Goal: Task Accomplishment & Management: Manage account settings

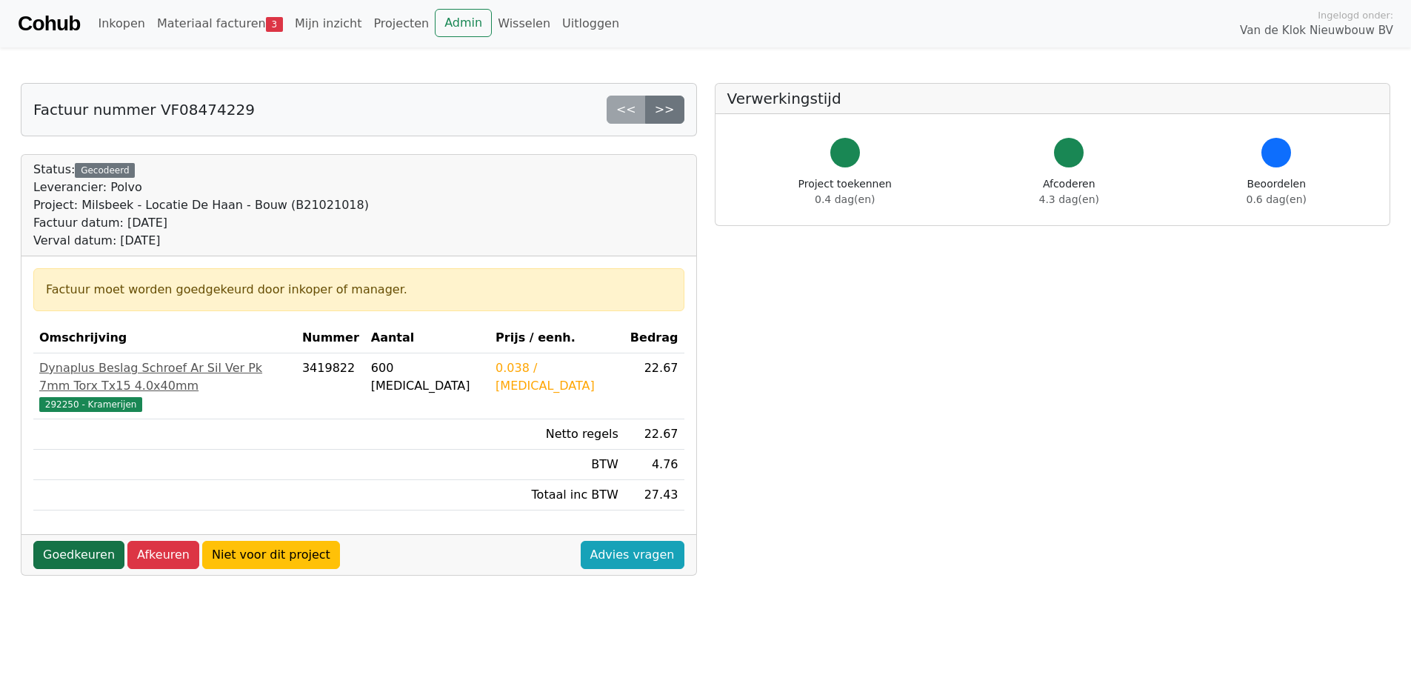
click at [66, 541] on link "Goedkeuren" at bounding box center [78, 555] width 91 height 28
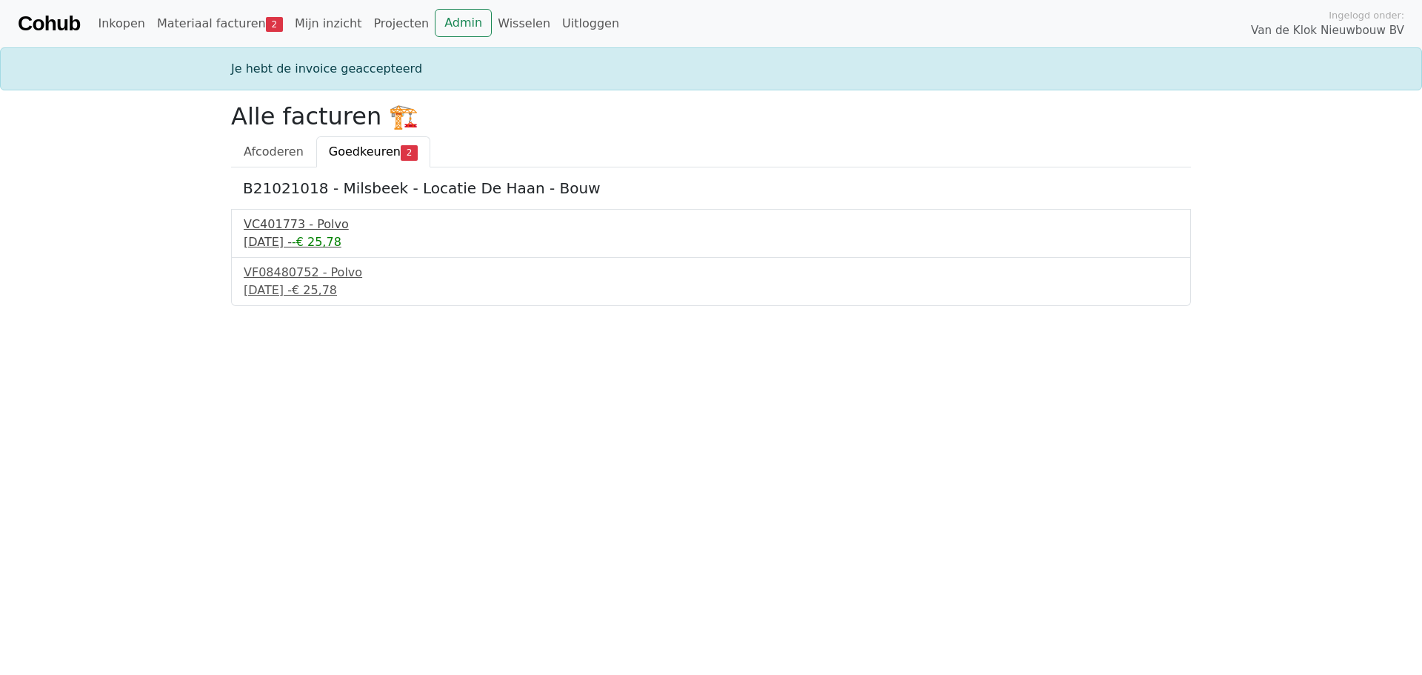
click at [266, 239] on div "[DATE] - -€ 25,78" at bounding box center [711, 242] width 934 height 18
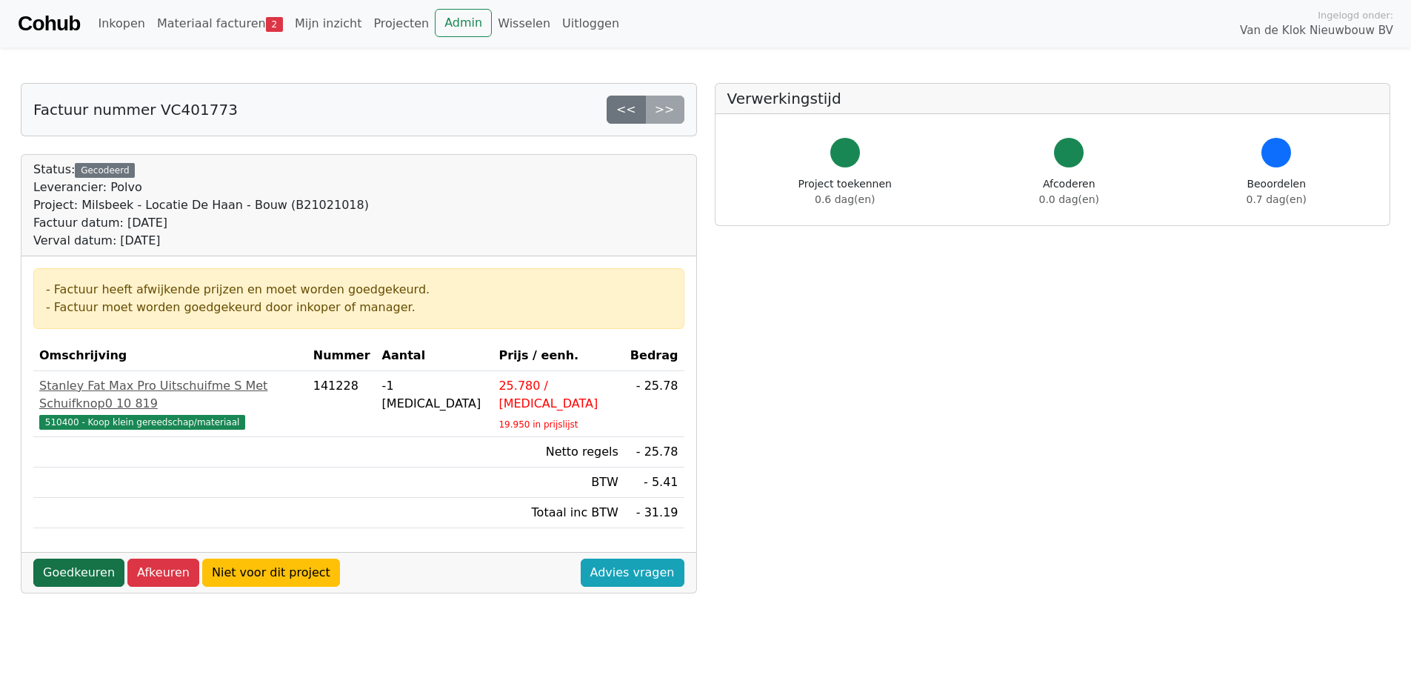
click at [66, 558] on link "Goedkeuren" at bounding box center [78, 572] width 91 height 28
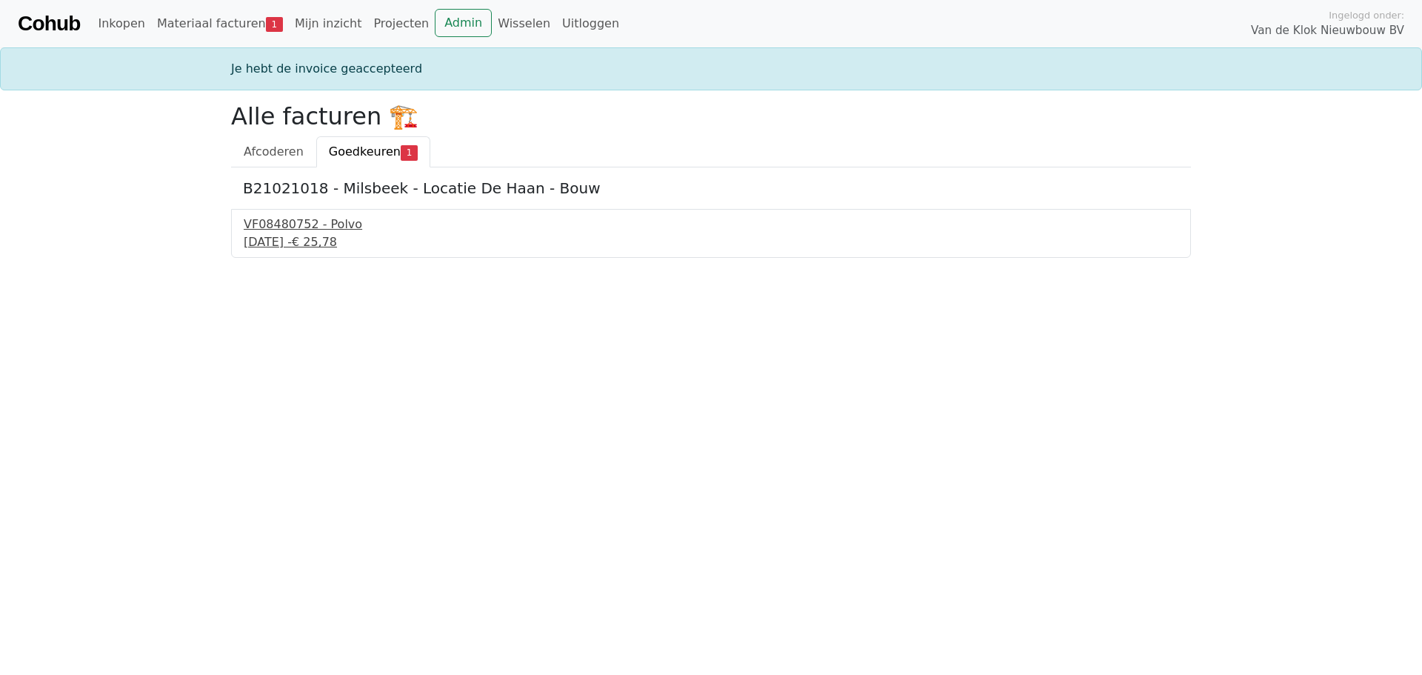
click at [292, 240] on div "9 september 2025 - € 25,78" at bounding box center [711, 242] width 934 height 18
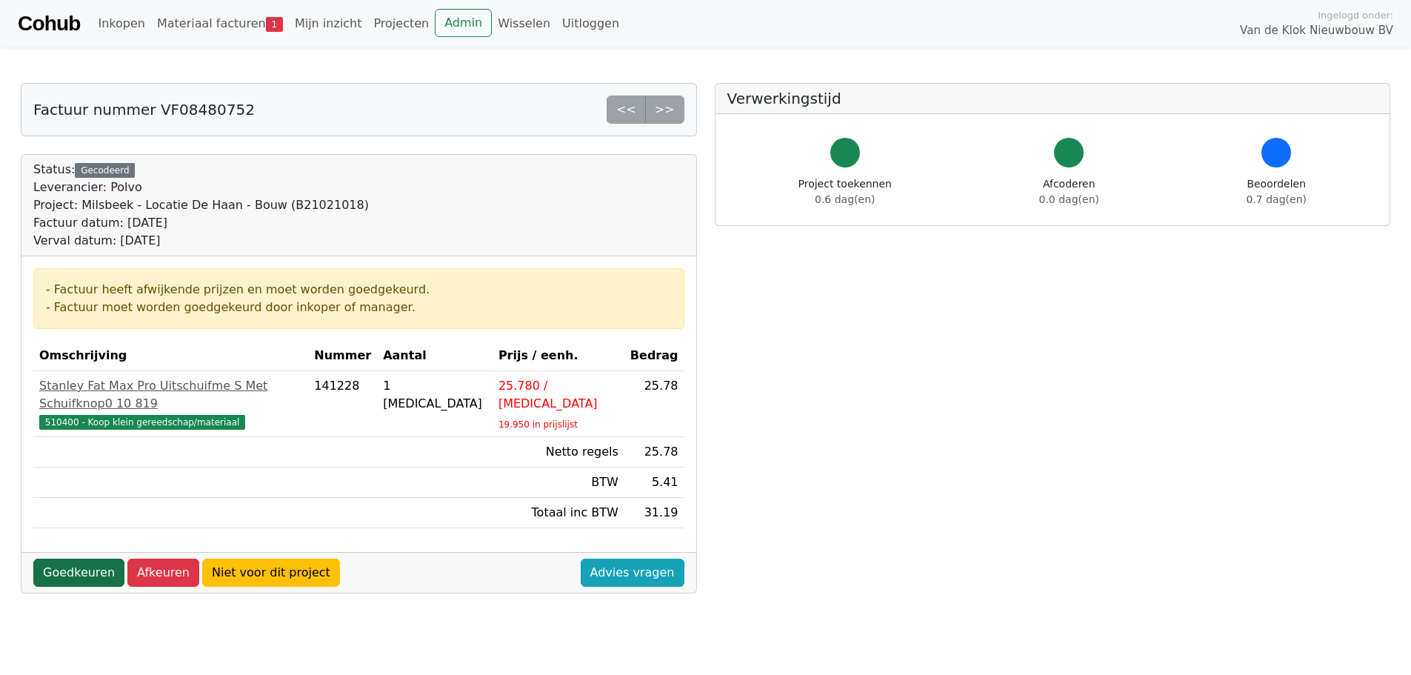
click at [64, 558] on link "Goedkeuren" at bounding box center [78, 572] width 91 height 28
